Goal: Transaction & Acquisition: Obtain resource

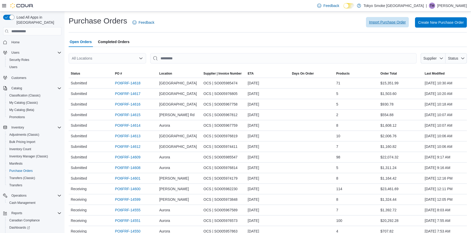
click at [401, 22] on span "Import Purchase Order" at bounding box center [387, 22] width 37 height 5
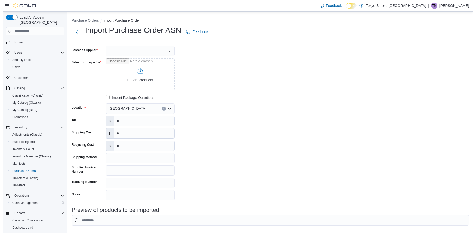
scroll to position [26, 0]
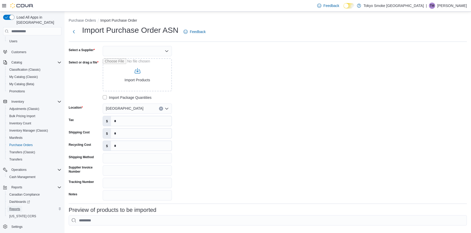
click at [12, 207] on span "Reports" at bounding box center [14, 209] width 11 height 4
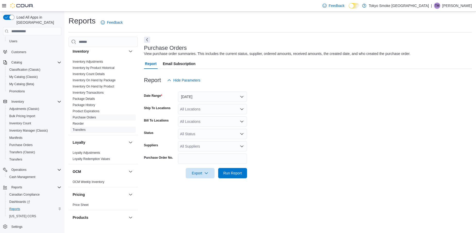
scroll to position [309, 0]
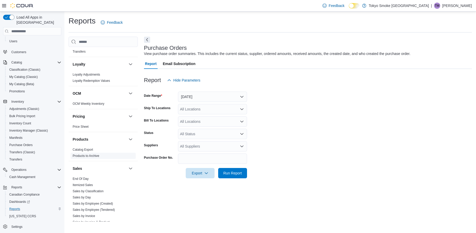
click at [84, 153] on span "Products to Archive" at bounding box center [103, 156] width 65 height 6
click at [86, 148] on link "Catalog Export" at bounding box center [83, 150] width 20 height 4
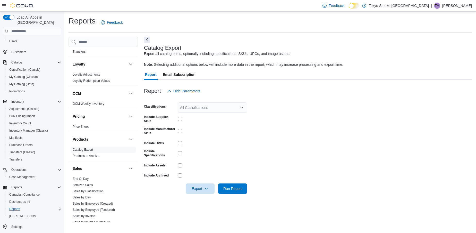
click at [204, 105] on div "All Classifications" at bounding box center [212, 107] width 69 height 10
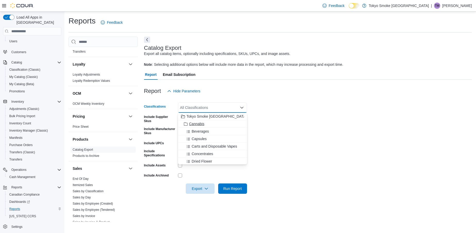
click at [199, 122] on span "Cannabis" at bounding box center [196, 123] width 15 height 5
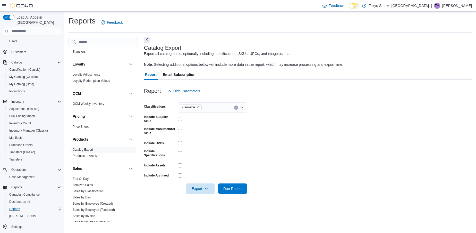
click at [326, 120] on form "Classifications Cannabis Include Supplier Skus Include Manufacturer Skus Includ…" at bounding box center [308, 144] width 328 height 97
click at [201, 188] on span "Export" at bounding box center [200, 188] width 23 height 10
click at [204, 200] on span "Export to Excel" at bounding box center [201, 199] width 23 height 4
click at [237, 51] on div "Catalog Export Export all catalog items, optionally including specifications, S…" at bounding box center [307, 56] width 326 height 22
click at [258, 231] on html "Feedback Dark Mode Tokyo Smoke Ontario | TM Taylor Murphy Load All Apps in New …" at bounding box center [238, 116] width 476 height 233
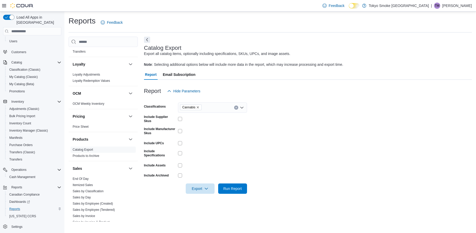
click at [454, 11] on div "Feedback Dark Mode Tokyo Smoke Ontario | TM Taylor Murphy" at bounding box center [397, 6] width 152 height 10
click at [451, 9] on p "Taylor Murphy" at bounding box center [458, 6] width 30 height 6
click at [442, 50] on span "Sign Out" at bounding box center [439, 50] width 14 height 5
